Goal: Information Seeking & Learning: Learn about a topic

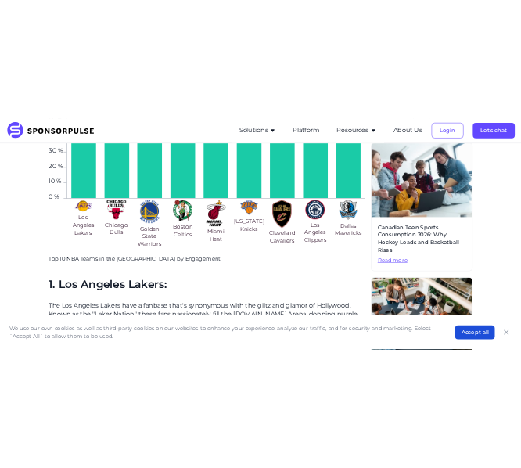
scroll to position [750, 0]
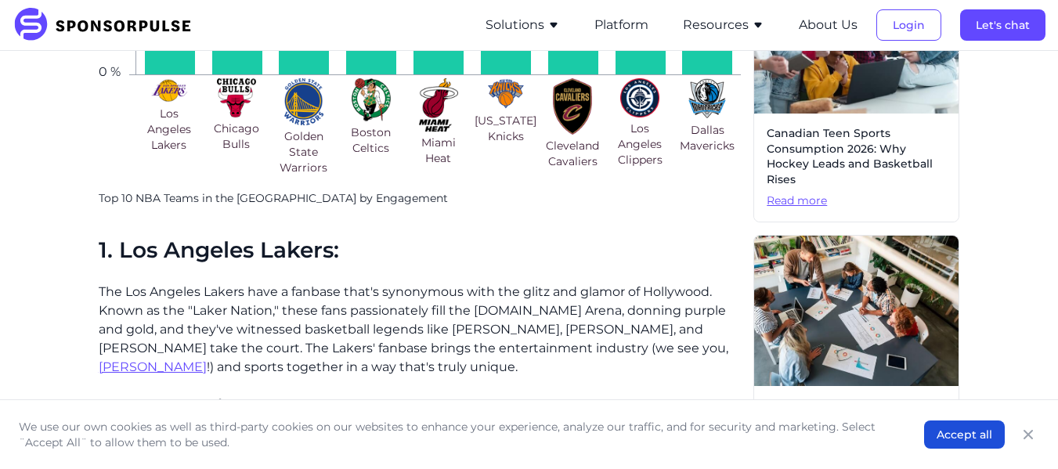
drag, startPoint x: 317, startPoint y: 267, endPoint x: 189, endPoint y: 243, distance: 129.9
click at [189, 243] on h2 "1. Los Angeles Lakers:" at bounding box center [420, 250] width 642 height 27
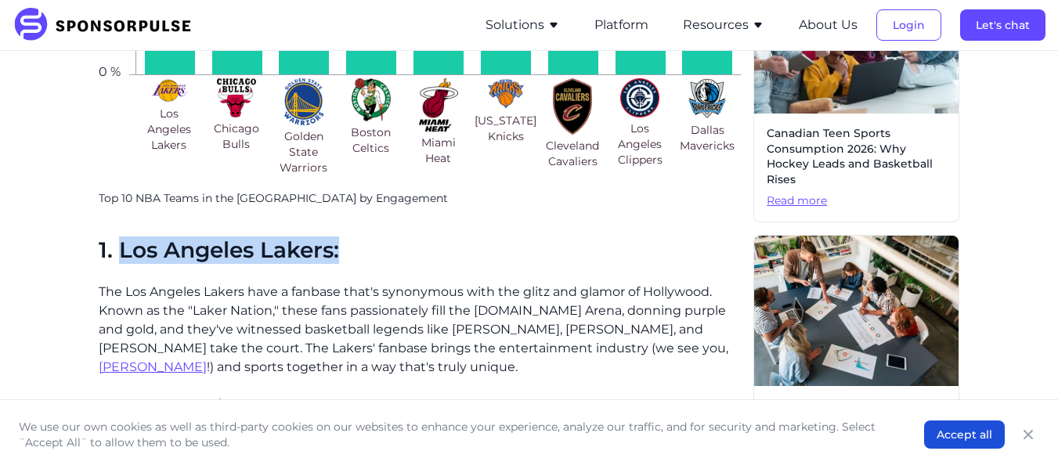
drag, startPoint x: 118, startPoint y: 247, endPoint x: 370, endPoint y: 269, distance: 253.2
copy h2 "Los Angeles Lakers:"
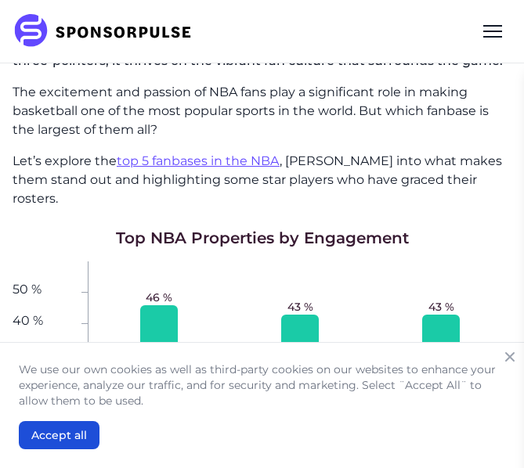
scroll to position [624, 0]
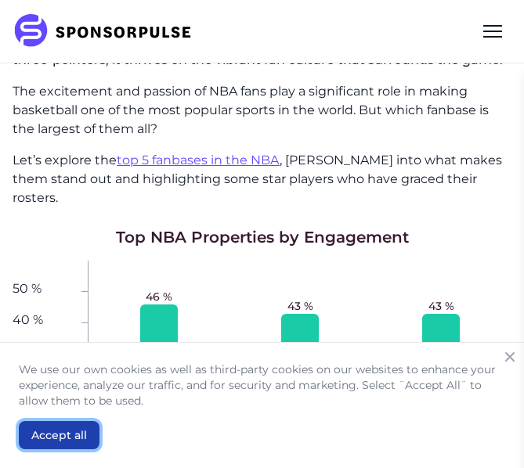
click at [42, 439] on button "Accept all" at bounding box center [59, 435] width 81 height 28
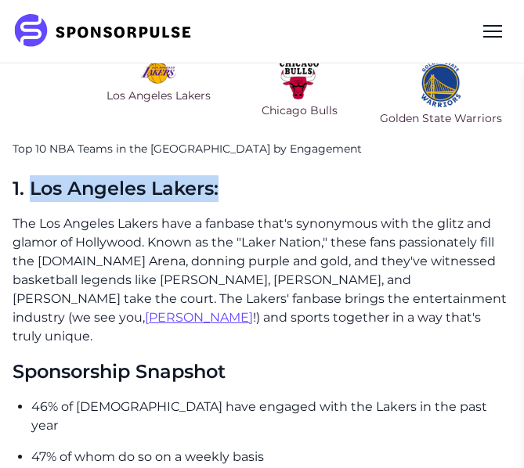
scroll to position [1016, 0]
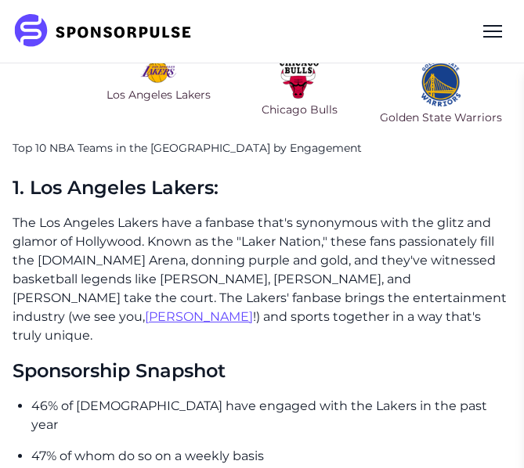
click at [211, 229] on p "The Los Angeles Lakers have a fanbase that's synonymous with the glitz and glam…" at bounding box center [262, 280] width 499 height 132
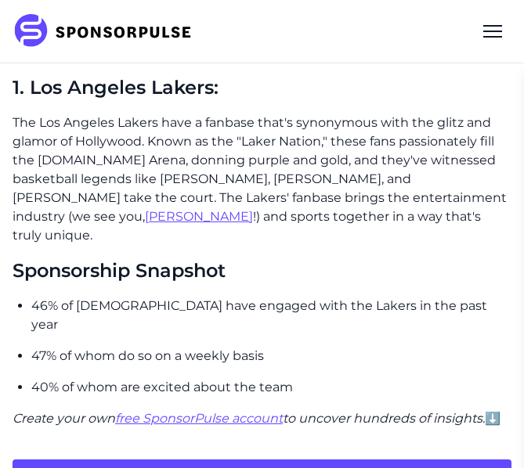
scroll to position [1117, 0]
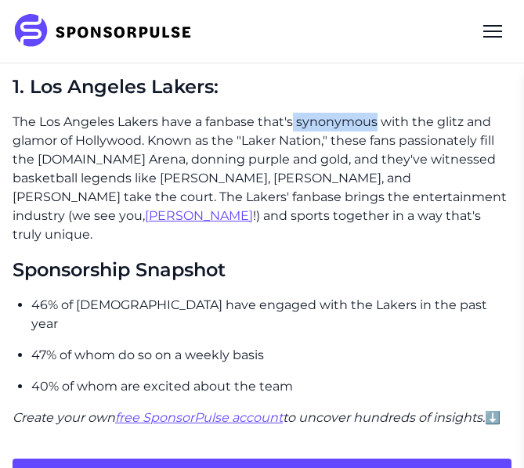
drag, startPoint x: 294, startPoint y: 99, endPoint x: 376, endPoint y: 106, distance: 82.6
click at [376, 113] on p "The Los Angeles Lakers have a fanbase that's synonymous with the glitz and glam…" at bounding box center [262, 179] width 499 height 132
copy p "synonymous"
click at [342, 181] on p "The Los Angeles Lakers have a fanbase that's synonymous with the glitz and glam…" at bounding box center [262, 179] width 499 height 132
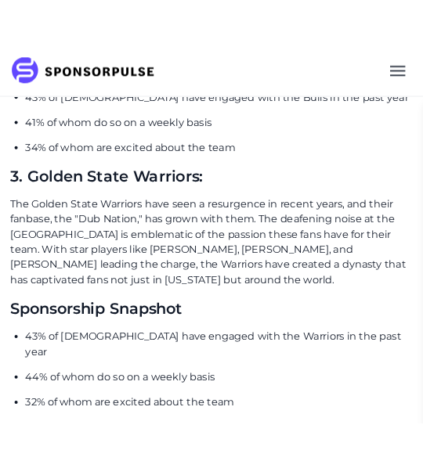
scroll to position [1867, 0]
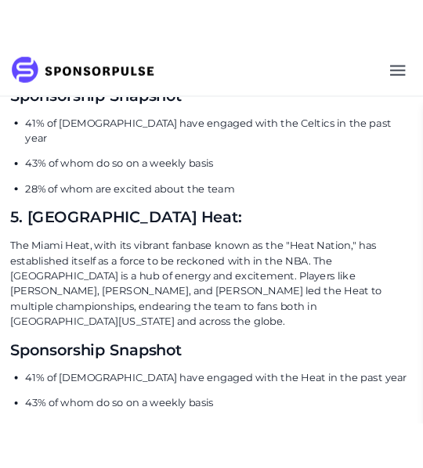
scroll to position [2521, 0]
